Goal: Task Accomplishment & Management: Use online tool/utility

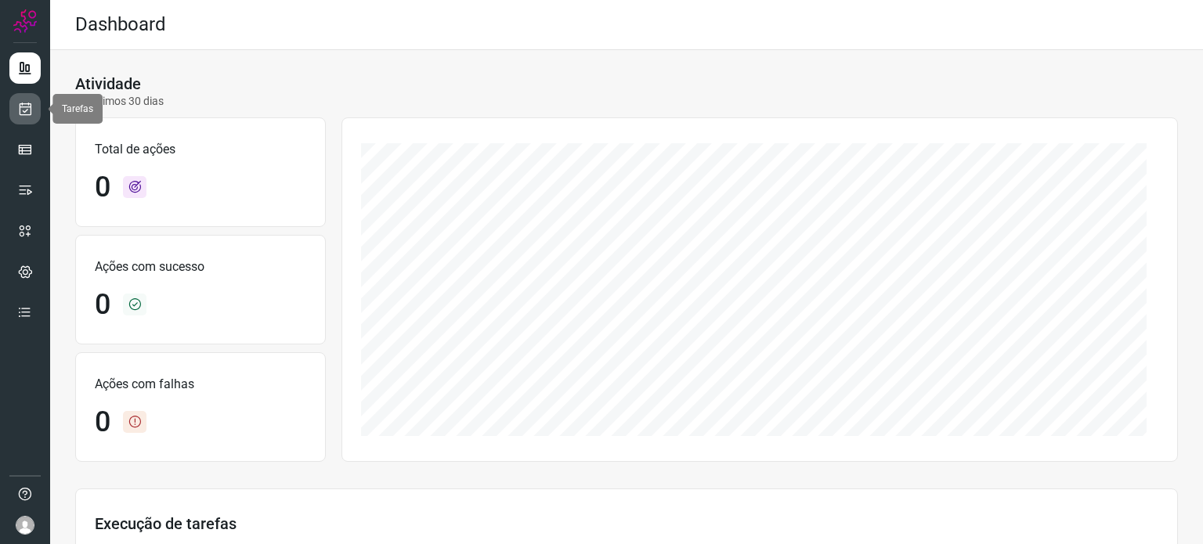
click at [25, 110] on icon at bounding box center [25, 109] width 16 height 16
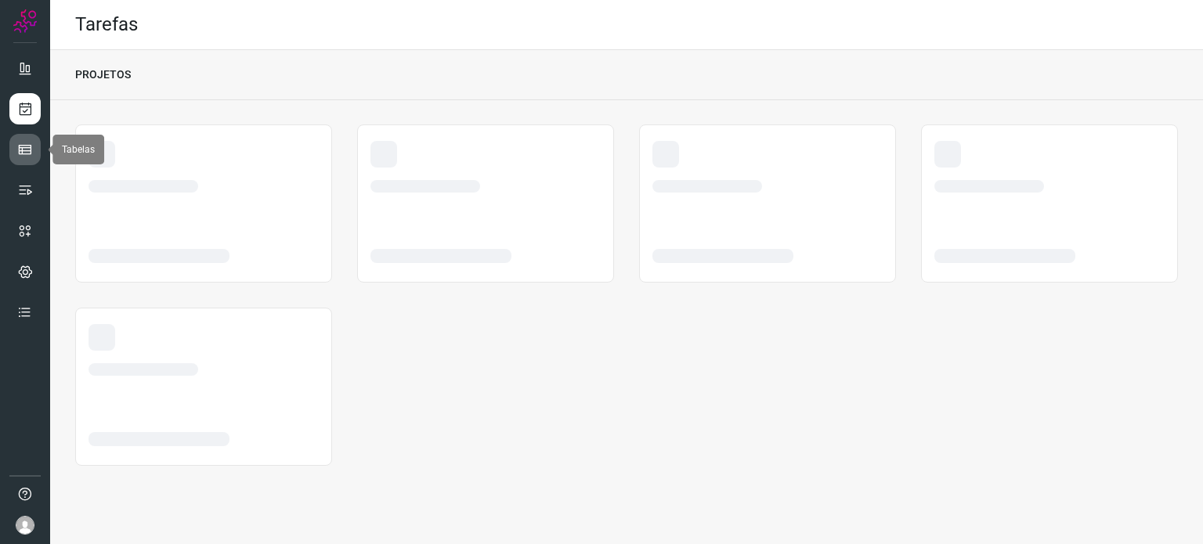
click at [25, 146] on icon at bounding box center [25, 150] width 16 height 16
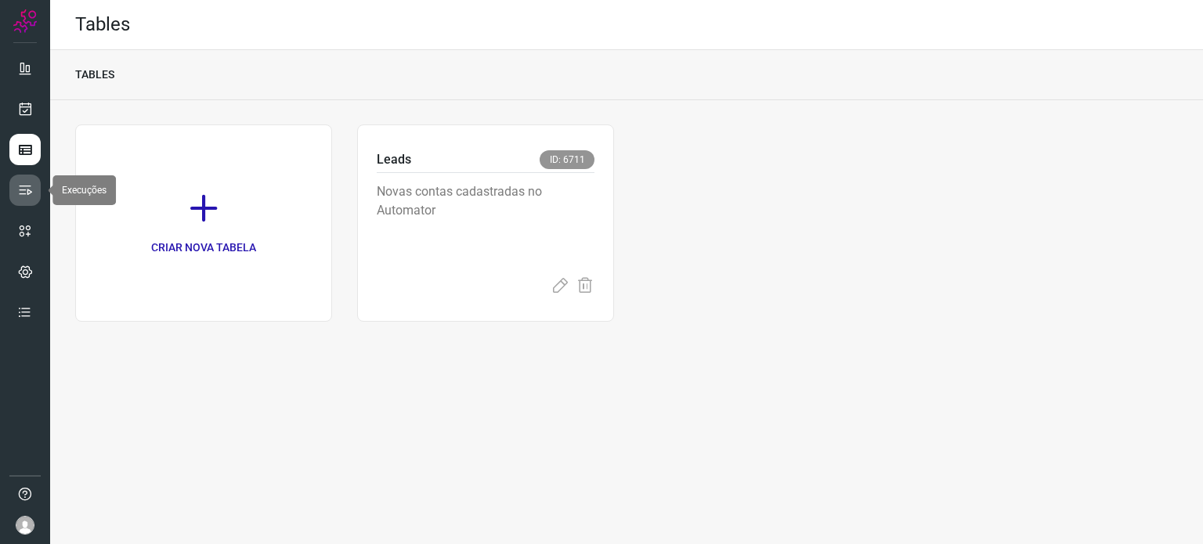
click at [30, 200] on link at bounding box center [24, 190] width 31 height 31
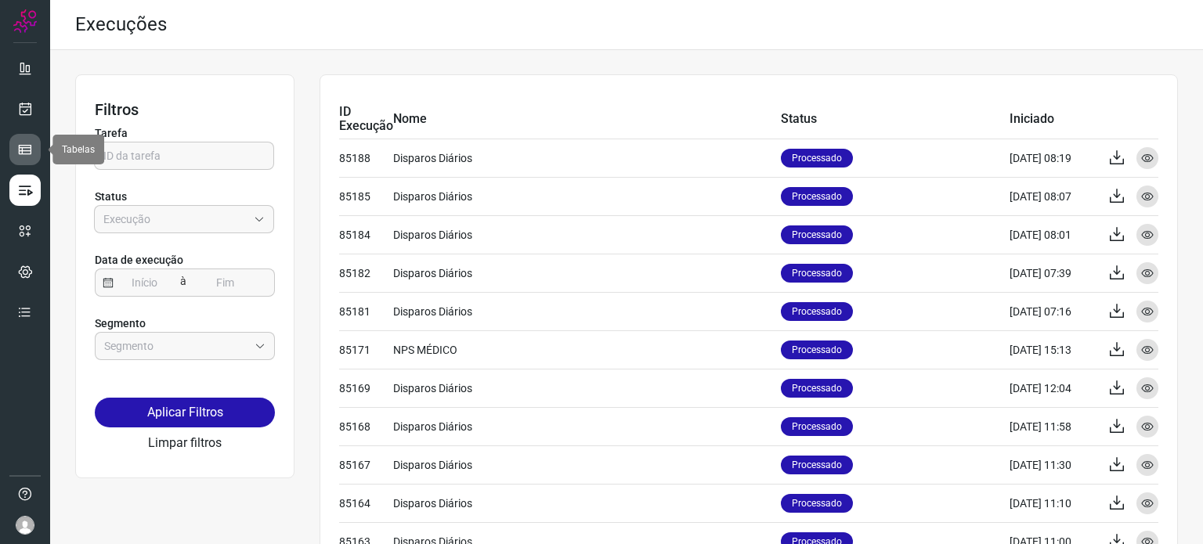
click at [28, 148] on icon at bounding box center [25, 150] width 16 height 16
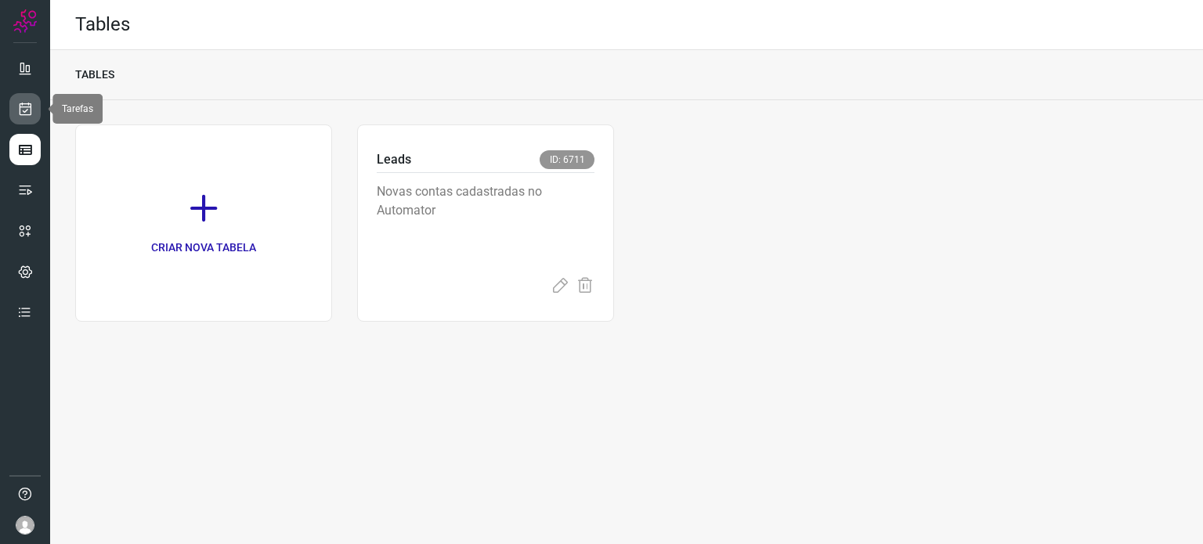
click at [27, 114] on icon at bounding box center [25, 109] width 16 height 16
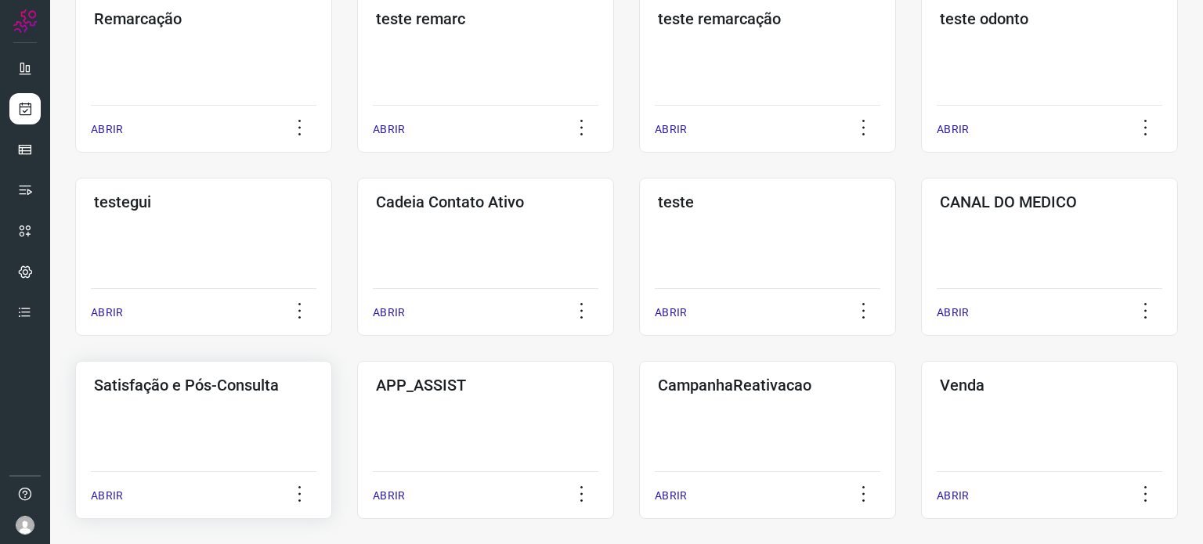
click at [227, 440] on div "Satisfação e Pós-Consulta ABRIR" at bounding box center [203, 440] width 257 height 158
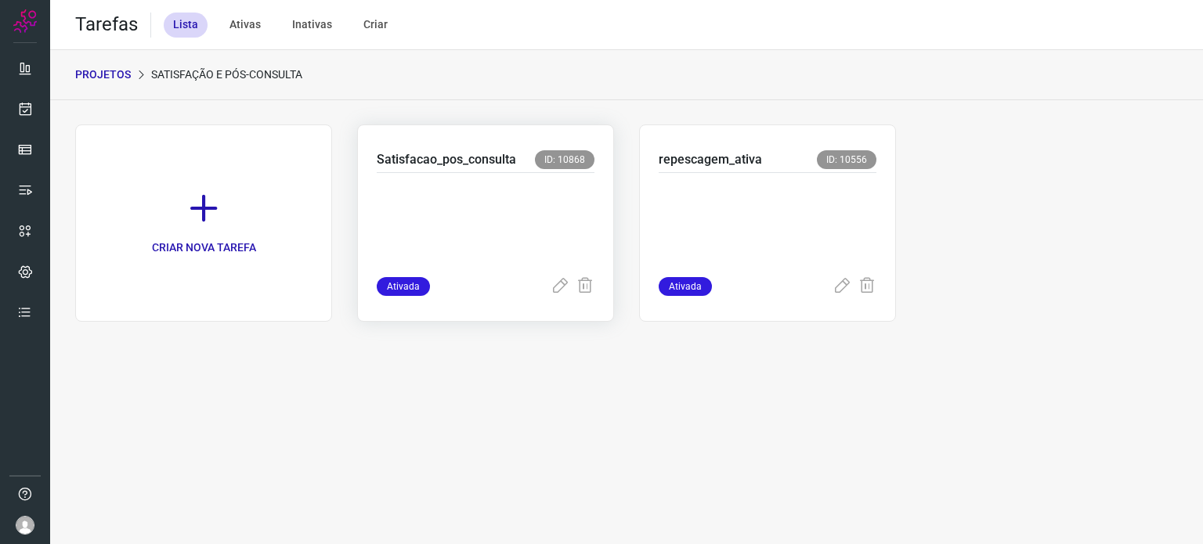
click at [476, 197] on p at bounding box center [486, 221] width 218 height 78
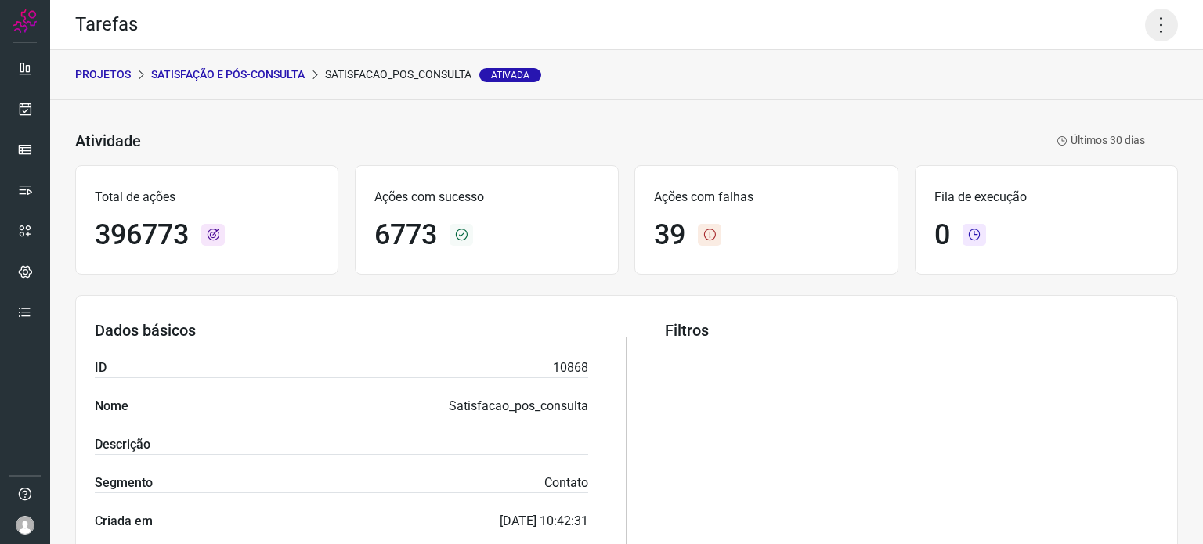
click at [1149, 27] on icon at bounding box center [1161, 25] width 33 height 33
click at [1062, 108] on li "Executar" at bounding box center [1094, 102] width 143 height 25
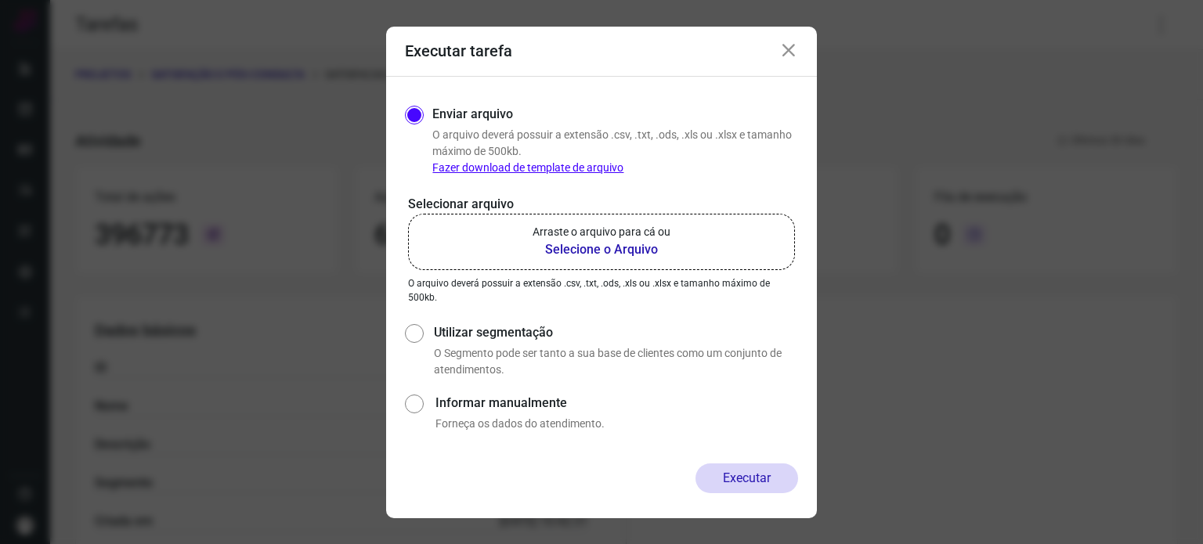
click at [545, 244] on b "Selecione o Arquivo" at bounding box center [601, 249] width 138 height 19
click at [0, 0] on input "Arraste o arquivo para cá ou Selecione o Arquivo" at bounding box center [0, 0] width 0 height 0
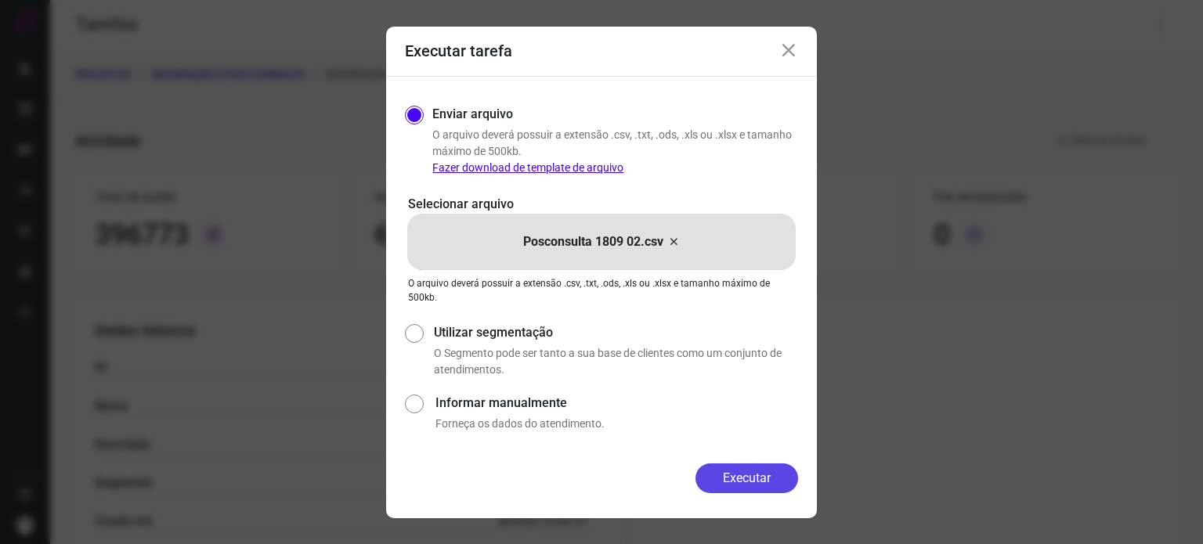
click at [727, 471] on button "Executar" at bounding box center [746, 479] width 103 height 30
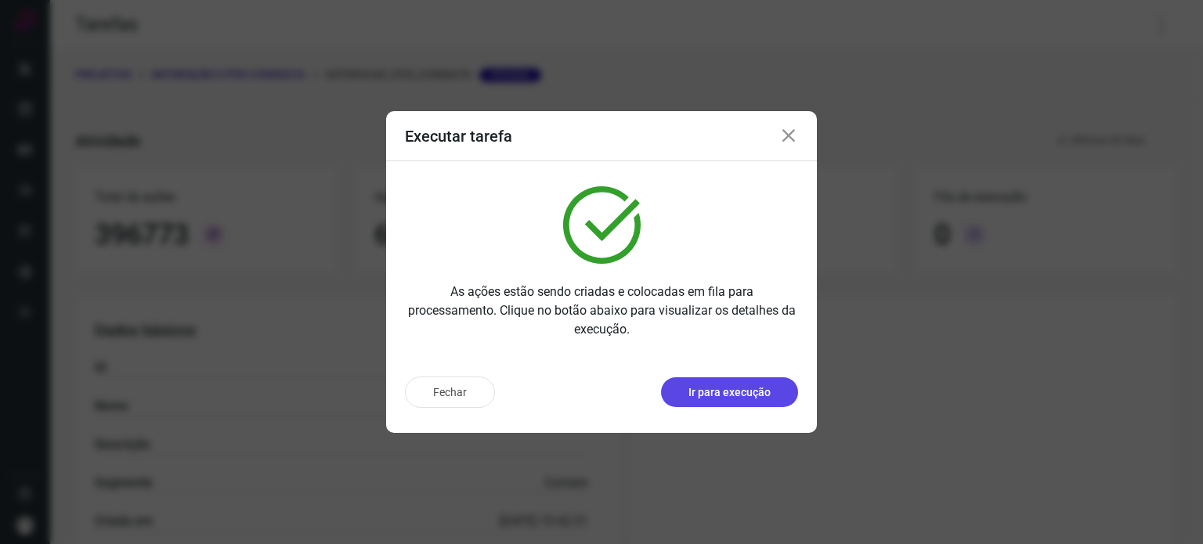
click at [731, 400] on button "Ir para execução" at bounding box center [729, 392] width 137 height 30
